Goal: Information Seeking & Learning: Compare options

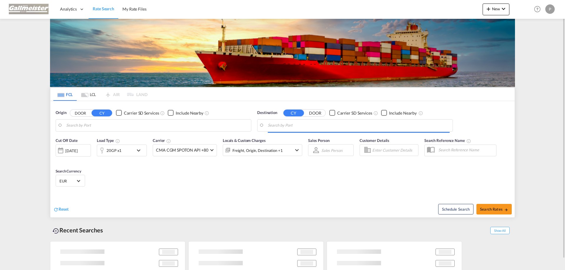
type input "[GEOGRAPHIC_DATA], TZDAR"
type input "[GEOGRAPHIC_DATA], [GEOGRAPHIC_DATA]"
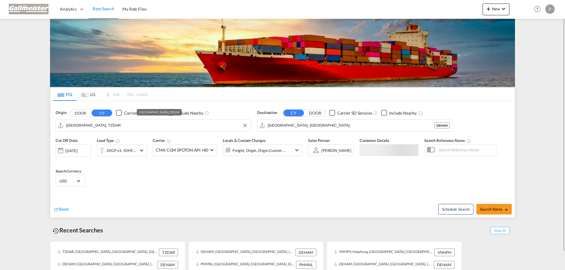
click at [121, 124] on input "Dar es Salaam, TZDAR" at bounding box center [157, 125] width 182 height 9
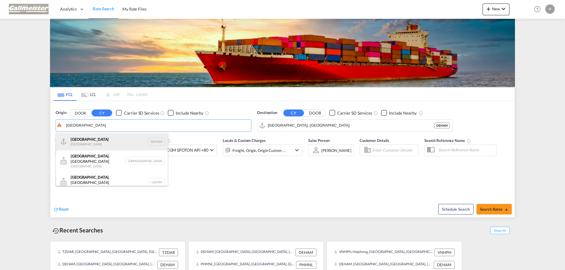
click at [91, 139] on div "Hamburg Germany DEHAM" at bounding box center [112, 142] width 112 height 18
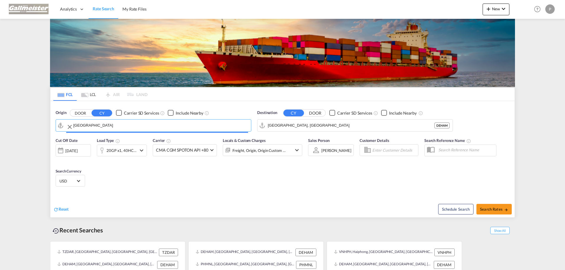
type input "Hamburg, DEHAM"
click at [310, 125] on input "Hamburg, DEHAM" at bounding box center [359, 125] width 182 height 9
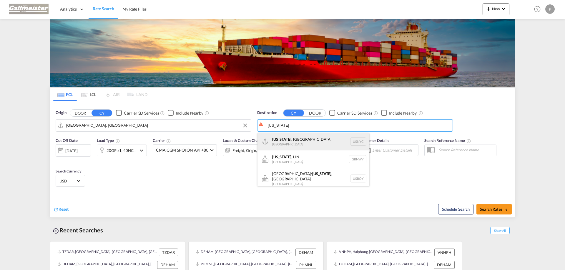
click at [300, 140] on div "New York , NY United States USNYC" at bounding box center [313, 142] width 112 height 18
type input "New York, NY, USNYC"
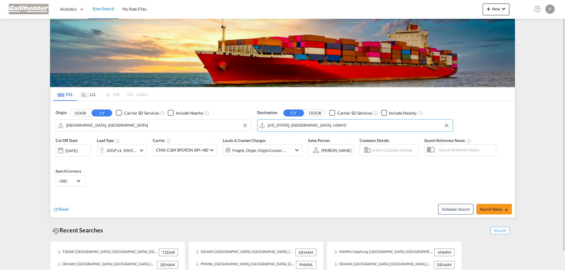
click at [140, 151] on md-icon "icon-chevron-down" at bounding box center [141, 150] width 7 height 7
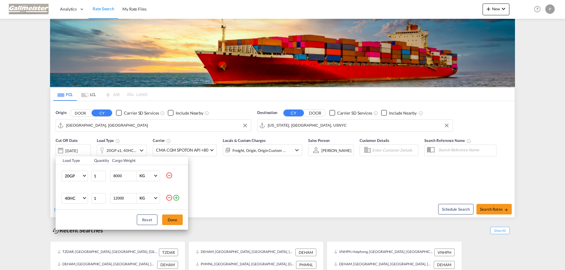
click at [169, 175] on md-icon "icon-minus-circle-outline" at bounding box center [169, 175] width 7 height 7
type input "12000"
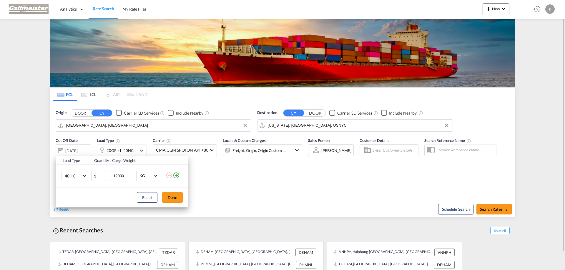
click at [166, 197] on button "Done" at bounding box center [172, 197] width 21 height 11
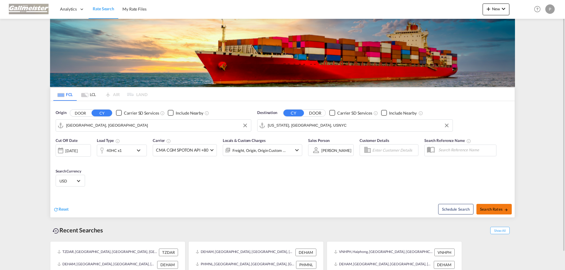
click at [496, 208] on span "Search Rates" at bounding box center [494, 209] width 28 height 5
type input "DEHAM to USNYC / 28 Aug 2025"
